Goal: Information Seeking & Learning: Understand process/instructions

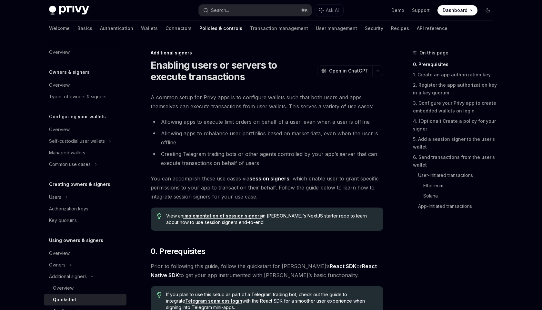
click at [195, 76] on h1 "Enabling users or servers to execute transactions" at bounding box center [233, 70] width 164 height 23
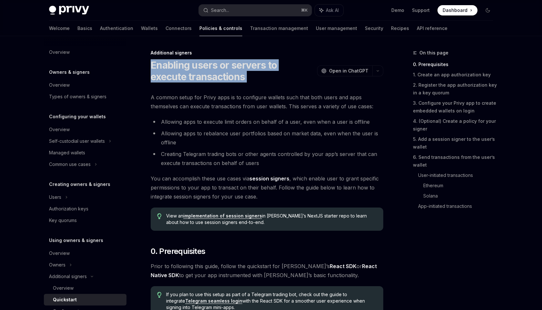
click at [195, 76] on h1 "Enabling users or servers to execute transactions" at bounding box center [233, 70] width 164 height 23
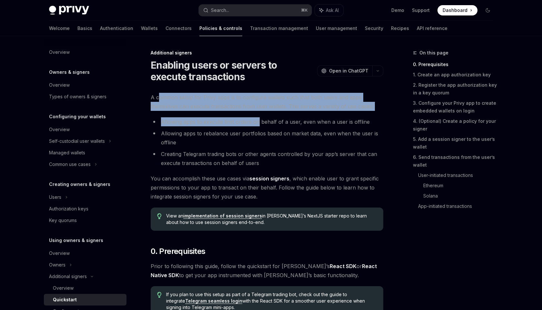
drag, startPoint x: 158, startPoint y: 98, endPoint x: 257, endPoint y: 126, distance: 102.8
click at [257, 126] on li "Allowing apps to execute limit orders on behalf of a user, even when a user is …" at bounding box center [267, 121] width 233 height 9
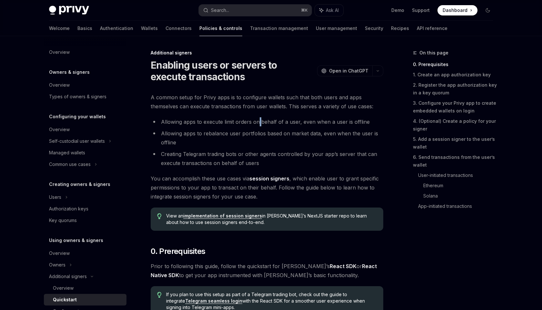
click at [257, 126] on li "Allowing apps to execute limit orders on behalf of a user, even when a user is …" at bounding box center [267, 121] width 233 height 9
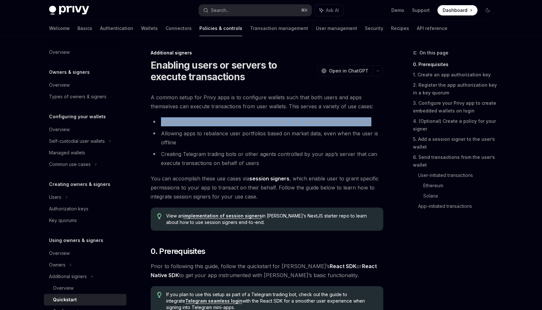
click at [257, 126] on li "Allowing apps to execute limit orders on behalf of a user, even when a user is …" at bounding box center [267, 121] width 233 height 9
click at [257, 127] on ul "Allowing apps to execute limit orders on behalf of a user, even when a user is …" at bounding box center [267, 142] width 233 height 50
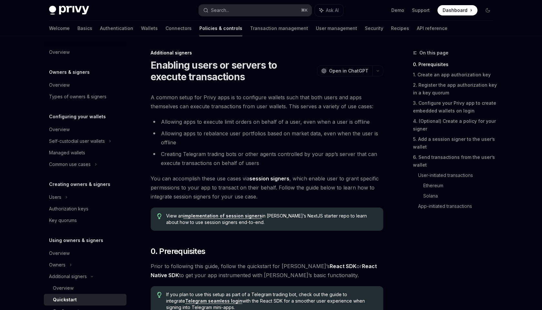
click at [257, 133] on li "Allowing apps to rebalance user portfolios based on market data, even when the …" at bounding box center [267, 138] width 233 height 18
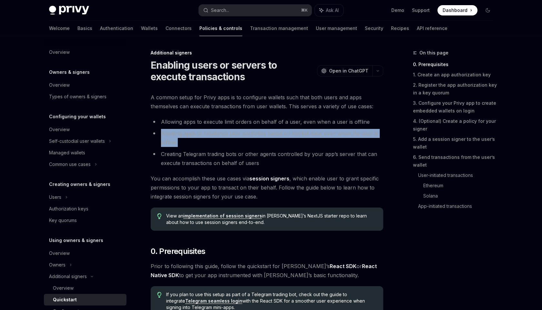
click at [257, 133] on li "Allowing apps to rebalance user portfolios based on market data, even when the …" at bounding box center [267, 138] width 233 height 18
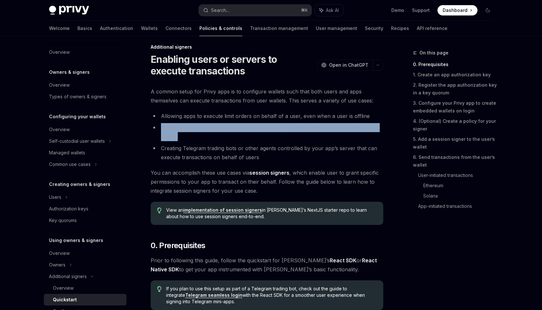
scroll to position [6, 0]
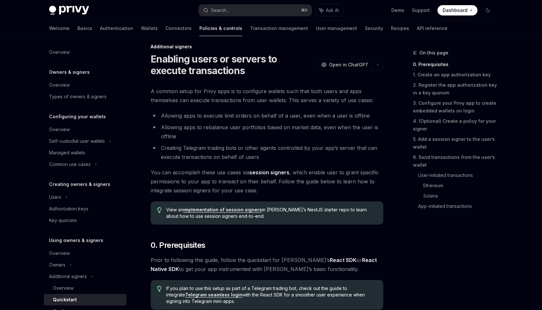
click at [236, 133] on li "Allowing apps to rebalance user portfolios based on market data, even when the …" at bounding box center [267, 132] width 233 height 18
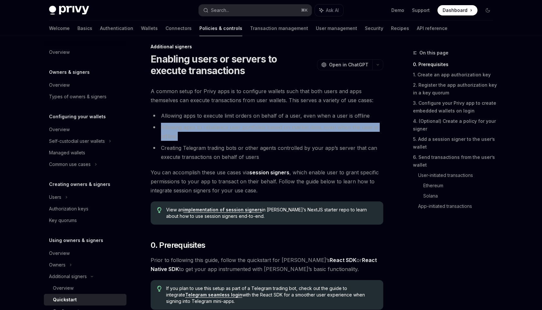
click at [236, 133] on li "Allowing apps to rebalance user portfolios based on market data, even when the …" at bounding box center [267, 132] width 233 height 18
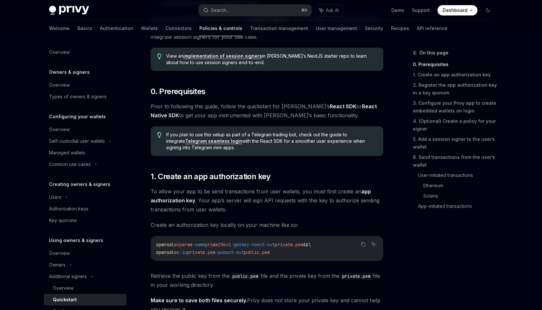
scroll to position [161, 0]
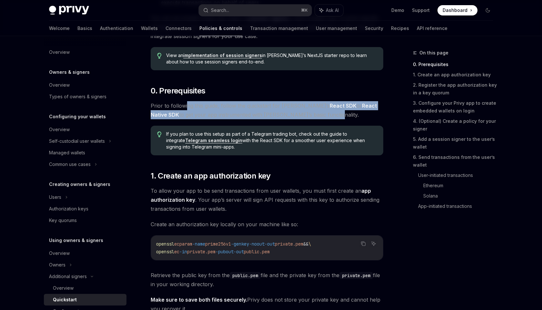
drag, startPoint x: 187, startPoint y: 106, endPoint x: 318, endPoint y: 116, distance: 131.7
click at [318, 116] on span "Prior to following this guide, follow the quickstart for [PERSON_NAME]’s React …" at bounding box center [267, 110] width 233 height 18
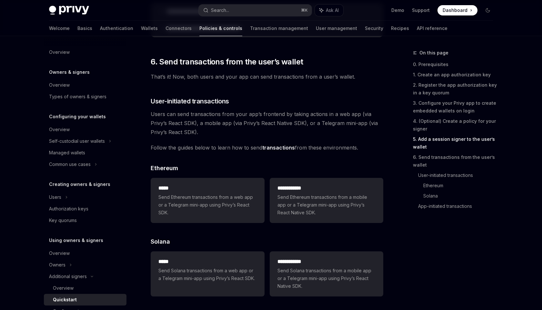
scroll to position [1263, 0]
click at [196, 81] on span "That’s it! Now, both users and your app can send transactions from a user’s wal…" at bounding box center [267, 76] width 233 height 9
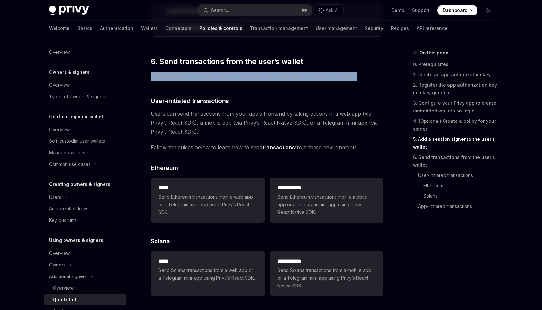
click at [196, 81] on span "That’s it! Now, both users and your app can send transactions from a user’s wal…" at bounding box center [267, 76] width 233 height 9
click at [219, 81] on span "That’s it! Now, both users and your app can send transactions from a user’s wal…" at bounding box center [267, 76] width 233 height 9
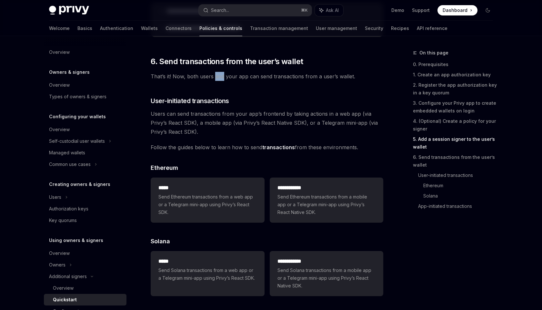
click at [219, 81] on span "That’s it! Now, both users and your app can send transactions from a user’s wal…" at bounding box center [267, 76] width 233 height 9
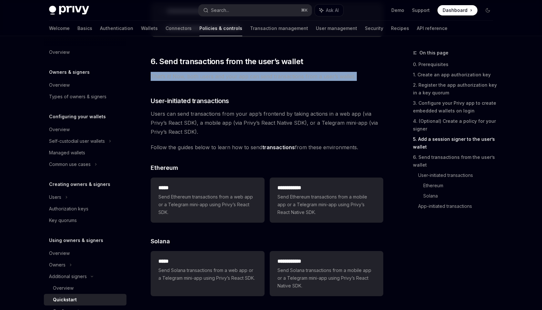
click at [219, 81] on span "That’s it! Now, both users and your app can send transactions from a user’s wal…" at bounding box center [267, 76] width 233 height 9
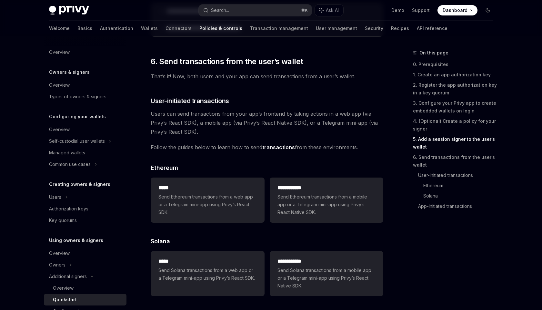
click at [221, 76] on span "That’s it! Now, both users and your app can send transactions from a user’s wal…" at bounding box center [267, 76] width 233 height 9
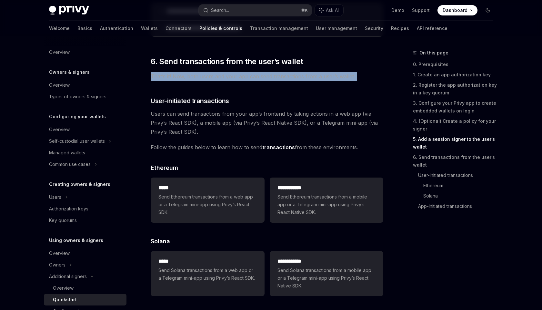
click at [221, 76] on span "That’s it! Now, both users and your app can send transactions from a user’s wal…" at bounding box center [267, 76] width 233 height 9
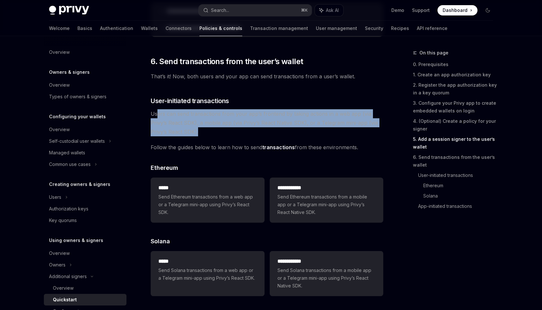
drag, startPoint x: 157, startPoint y: 115, endPoint x: 217, endPoint y: 132, distance: 63.1
click at [217, 132] on span "Users can send transactions from your app’s frontend by taking actions in a web…" at bounding box center [267, 122] width 233 height 27
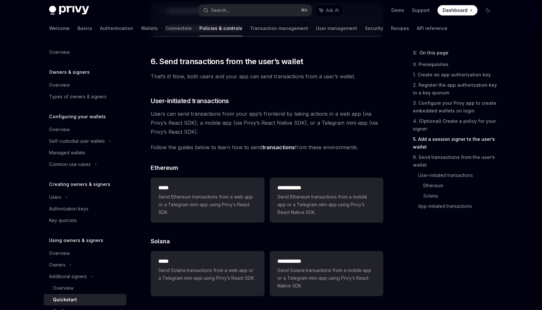
click at [217, 132] on span "Users can send transactions from your app’s frontend by taking actions in a web…" at bounding box center [267, 122] width 233 height 27
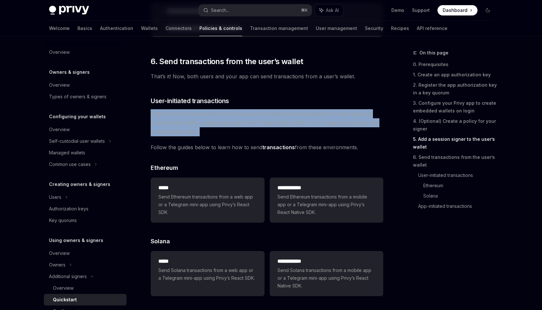
click at [217, 132] on span "Users can send transactions from your app’s frontend by taking actions in a web…" at bounding box center [267, 122] width 233 height 27
click at [218, 132] on span "Users can send transactions from your app’s frontend by taking actions in a web…" at bounding box center [267, 122] width 233 height 27
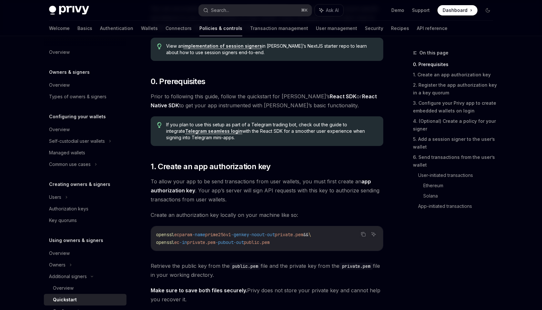
scroll to position [208, 0]
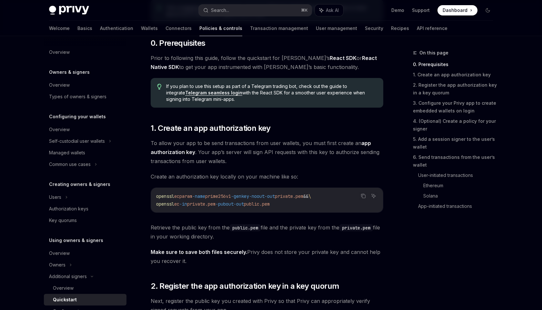
click at [178, 178] on span "Create an authorization key locally on your machine like so:" at bounding box center [267, 176] width 233 height 9
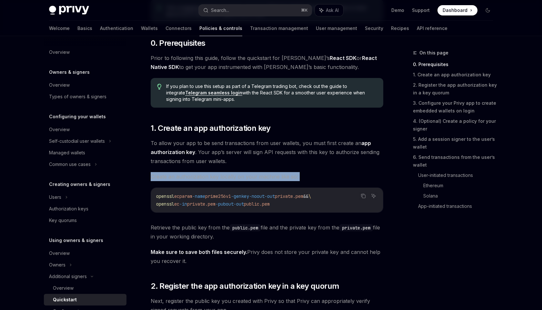
click at [178, 178] on span "Create an authorization key locally on your machine like so:" at bounding box center [267, 176] width 233 height 9
click at [191, 179] on span "Create an authorization key locally on your machine like so:" at bounding box center [267, 176] width 233 height 9
drag, startPoint x: 303, startPoint y: 202, endPoint x: 151, endPoint y: 198, distance: 152.0
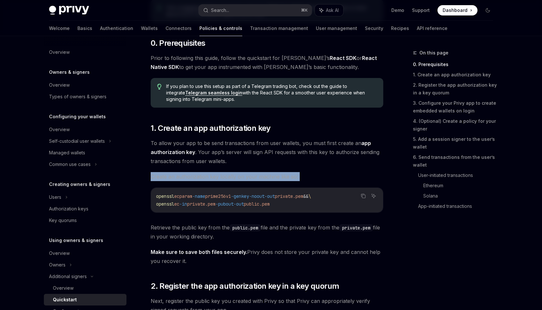
click at [151, 198] on div "openssl ecparam -name prime256v1 -genkey -noout -out private.pem && \ openssl e…" at bounding box center [267, 200] width 232 height 25
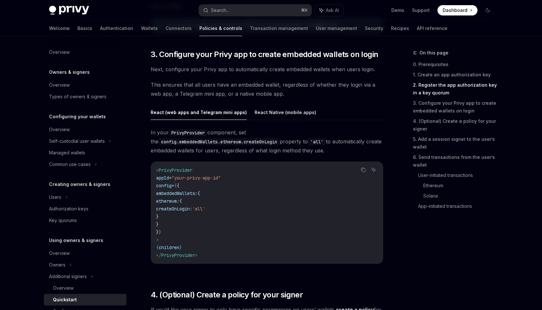
scroll to position [609, 0]
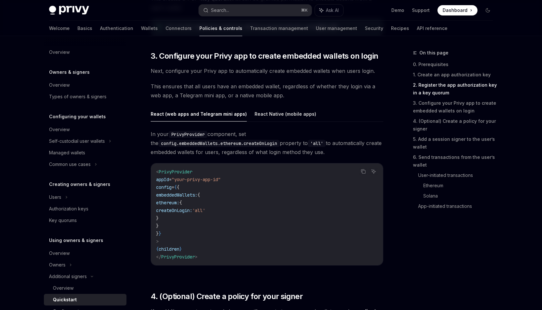
drag, startPoint x: 186, startPoint y: 209, endPoint x: 212, endPoint y: 210, distance: 25.8
click at [192, 210] on span "createOnLogin:" at bounding box center [174, 211] width 36 height 6
click at [189, 211] on span "createOnLogin:" at bounding box center [174, 211] width 36 height 6
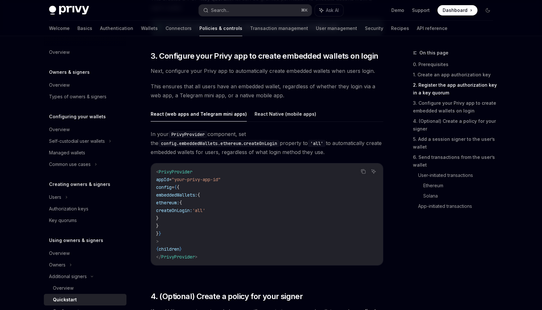
click at [189, 211] on span "createOnLogin:" at bounding box center [174, 211] width 36 height 6
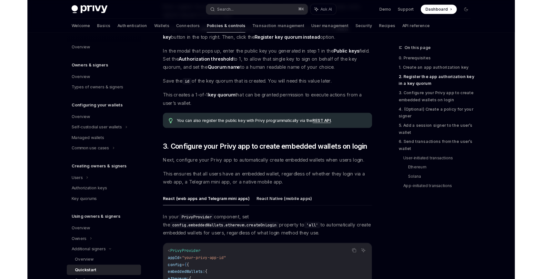
scroll to position [515, 0]
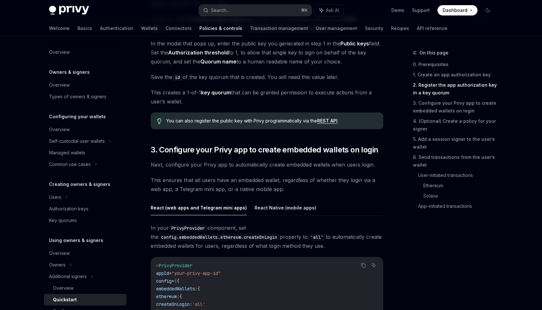
type textarea "*"
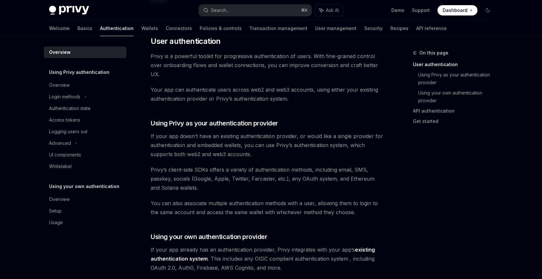
scroll to position [144, 0]
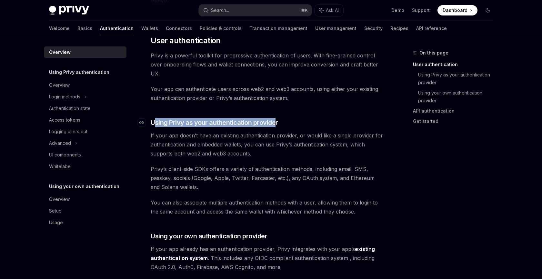
drag, startPoint x: 153, startPoint y: 120, endPoint x: 280, endPoint y: 126, distance: 126.9
click at [279, 126] on h3 "​ Using Privy as your authentication provider" at bounding box center [267, 122] width 233 height 9
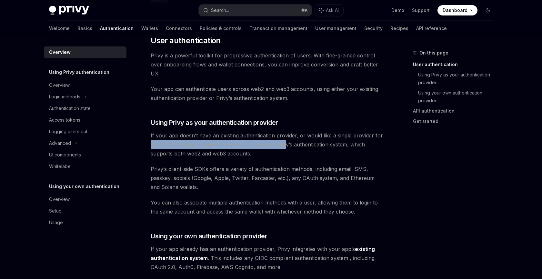
drag, startPoint x: 140, startPoint y: 146, endPoint x: 286, endPoint y: 148, distance: 146.2
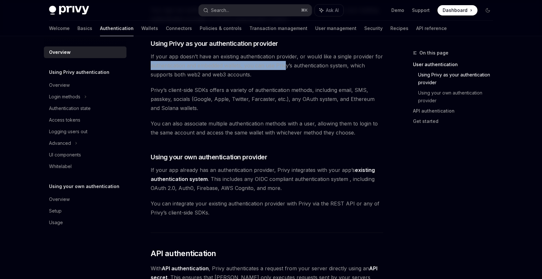
scroll to position [229, 0]
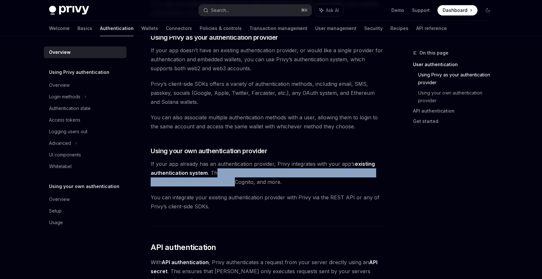
drag, startPoint x: 215, startPoint y: 171, endPoint x: 233, endPoint y: 181, distance: 20.8
click at [233, 181] on span "If your app already has an authentication provider, Privy integrates with your …" at bounding box center [267, 172] width 233 height 27
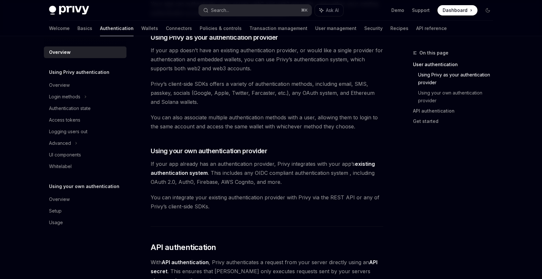
click at [240, 182] on span "If your app already has an authentication provider, Privy integrates with your …" at bounding box center [267, 172] width 233 height 27
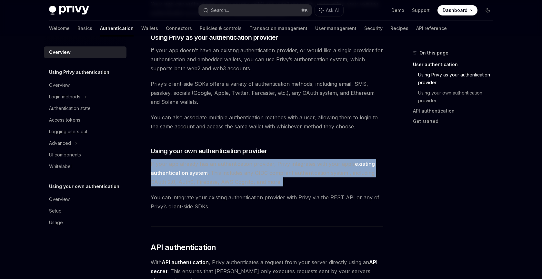
click at [240, 182] on span "If your app already has an authentication provider, Privy integrates with your …" at bounding box center [267, 172] width 233 height 27
click at [247, 182] on span "If your app already has an authentication provider, Privy integrates with your …" at bounding box center [267, 172] width 233 height 27
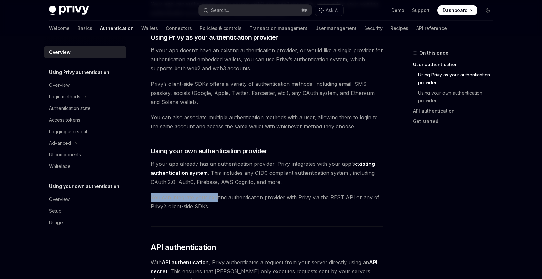
drag, startPoint x: 150, startPoint y: 196, endPoint x: 225, endPoint y: 198, distance: 74.3
click at [217, 197] on div "Overview OpenAI Open in ChatGPT OpenAI Open in ChatGPT Privy’s wallet system su…" at bounding box center [206, 200] width 356 height 761
click at [228, 199] on span "You can integrate your existing authentication provider with Privy via the REST…" at bounding box center [267, 202] width 233 height 18
click at [230, 199] on span "You can integrate your existing authentication provider with Privy via the REST…" at bounding box center [267, 202] width 233 height 18
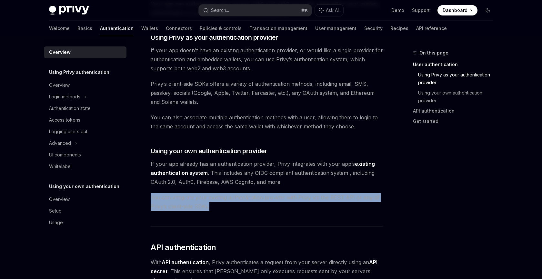
click at [230, 199] on span "You can integrate your existing authentication provider with Privy via the REST…" at bounding box center [267, 202] width 233 height 18
click at [235, 200] on span "You can integrate your existing authentication provider with Privy via the REST…" at bounding box center [267, 202] width 233 height 18
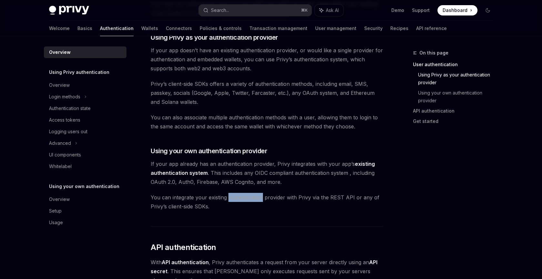
click at [235, 200] on span "You can integrate your existing authentication provider with Privy via the REST…" at bounding box center [267, 202] width 233 height 18
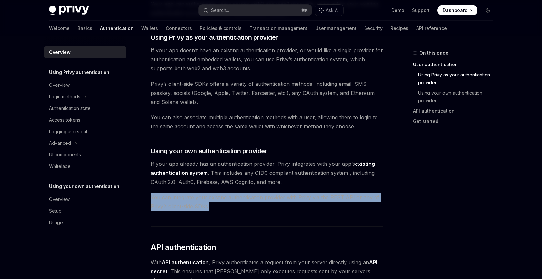
click at [235, 200] on span "You can integrate your existing authentication provider with Privy via the REST…" at bounding box center [267, 202] width 233 height 18
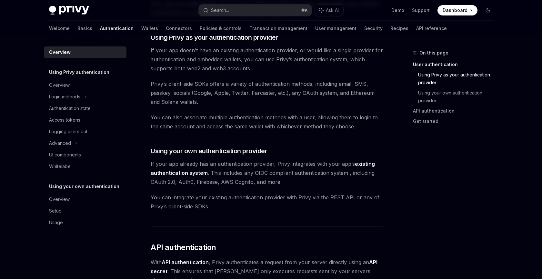
click at [254, 200] on span "You can integrate your existing authentication provider with Privy via the REST…" at bounding box center [267, 202] width 233 height 18
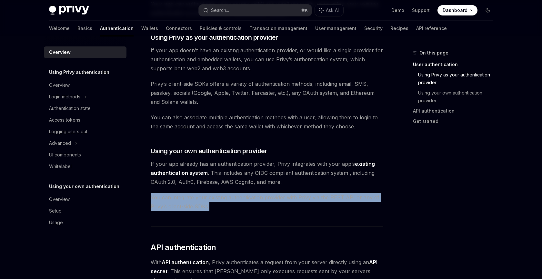
drag, startPoint x: 226, startPoint y: 205, endPoint x: 196, endPoint y: 192, distance: 32.5
click at [196, 192] on div "Privy’s wallet system supports granular controls on who can access wallets and …" at bounding box center [267, 164] width 233 height 642
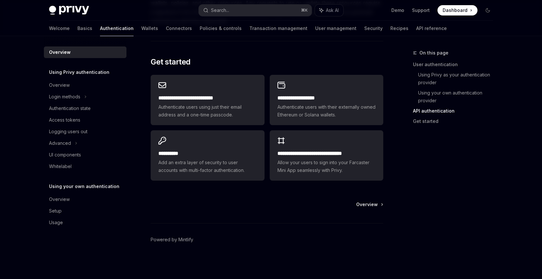
scroll to position [530, 0]
